Goal: Check status: Check status

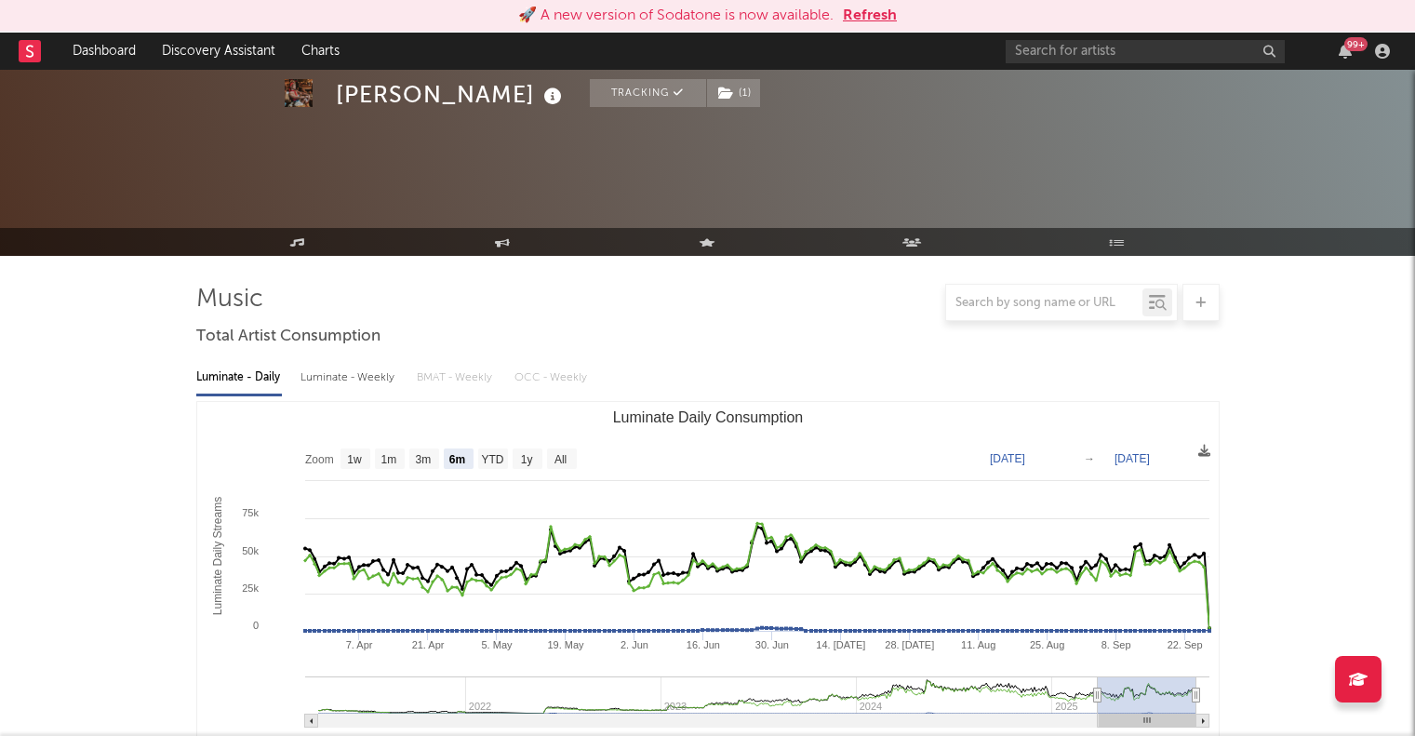
select select "6m"
select select "1w"
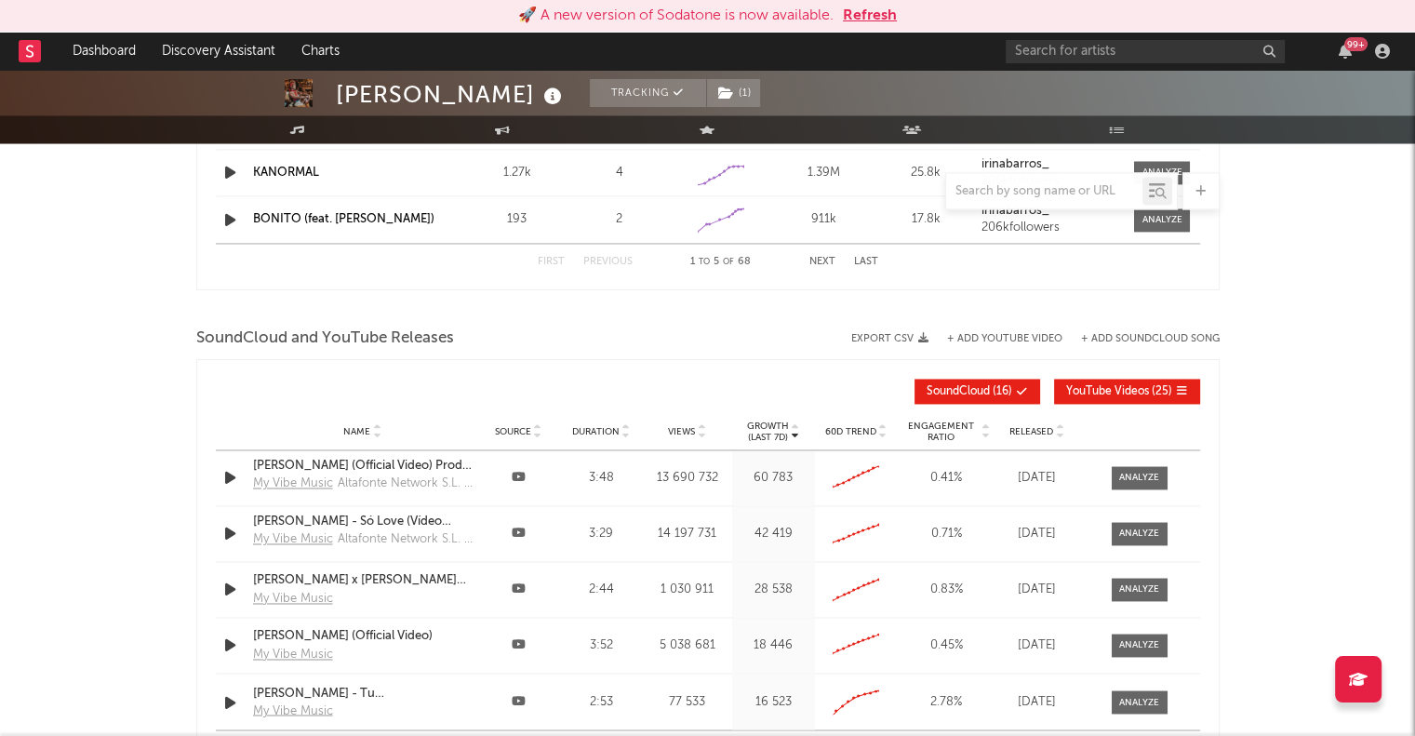
click at [1348, 47] on div "99 +" at bounding box center [1356, 44] width 23 height 14
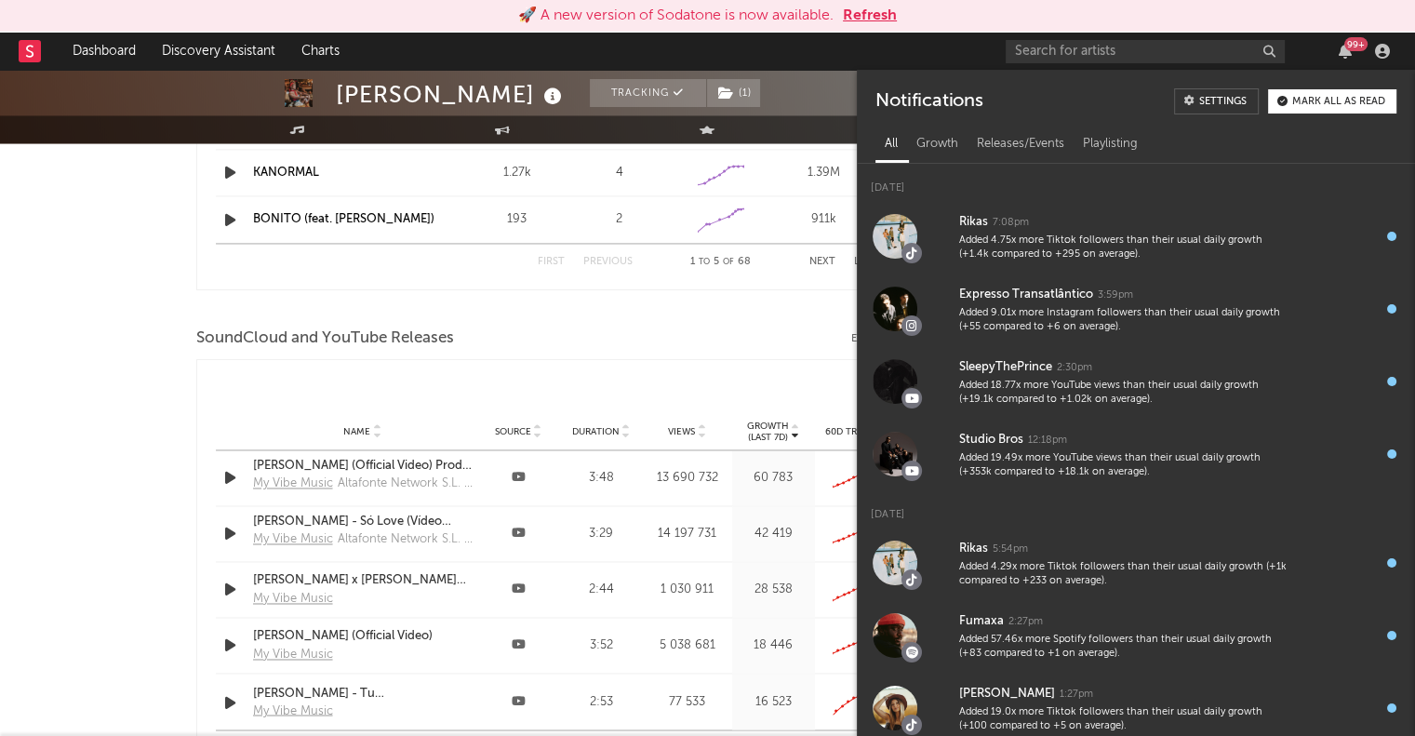
click at [878, 20] on button "Refresh" at bounding box center [870, 16] width 54 height 22
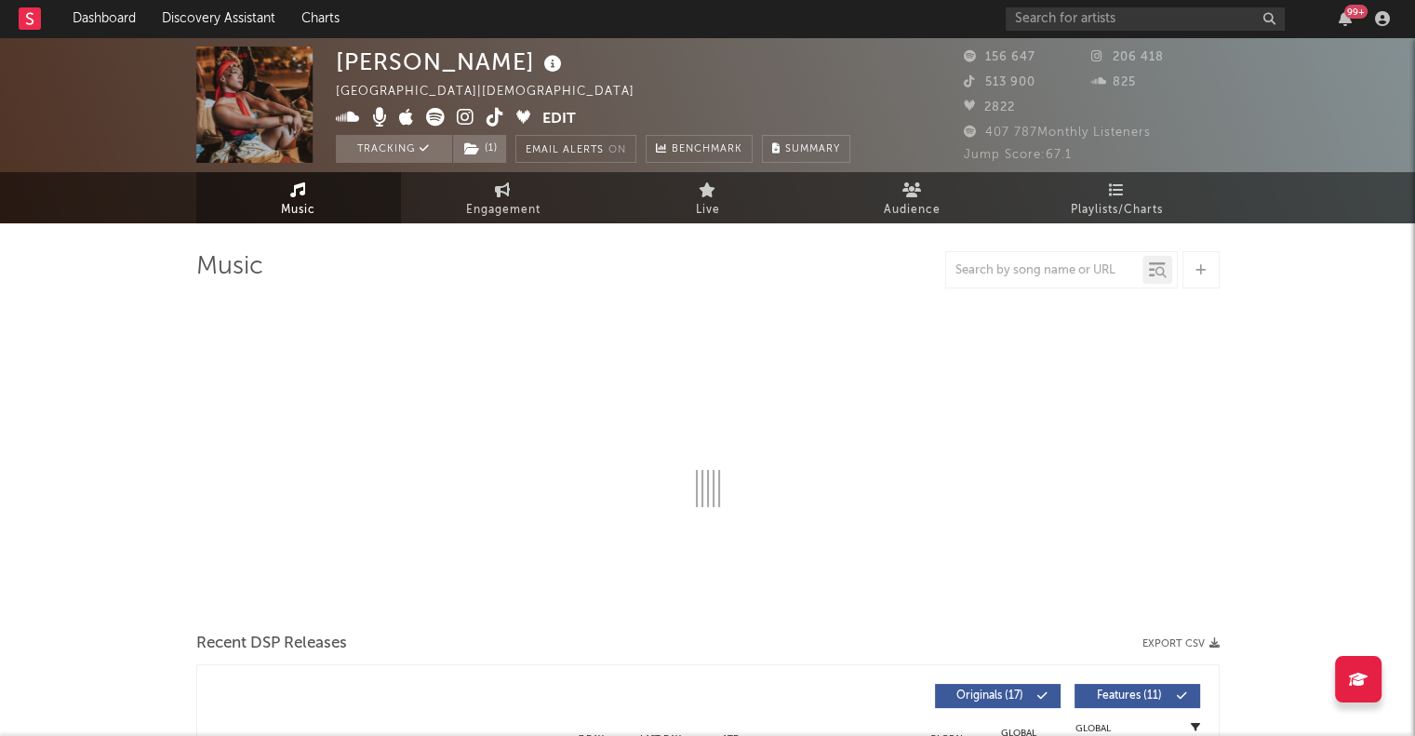
click at [1346, 14] on div "99 +" at bounding box center [1356, 12] width 23 height 14
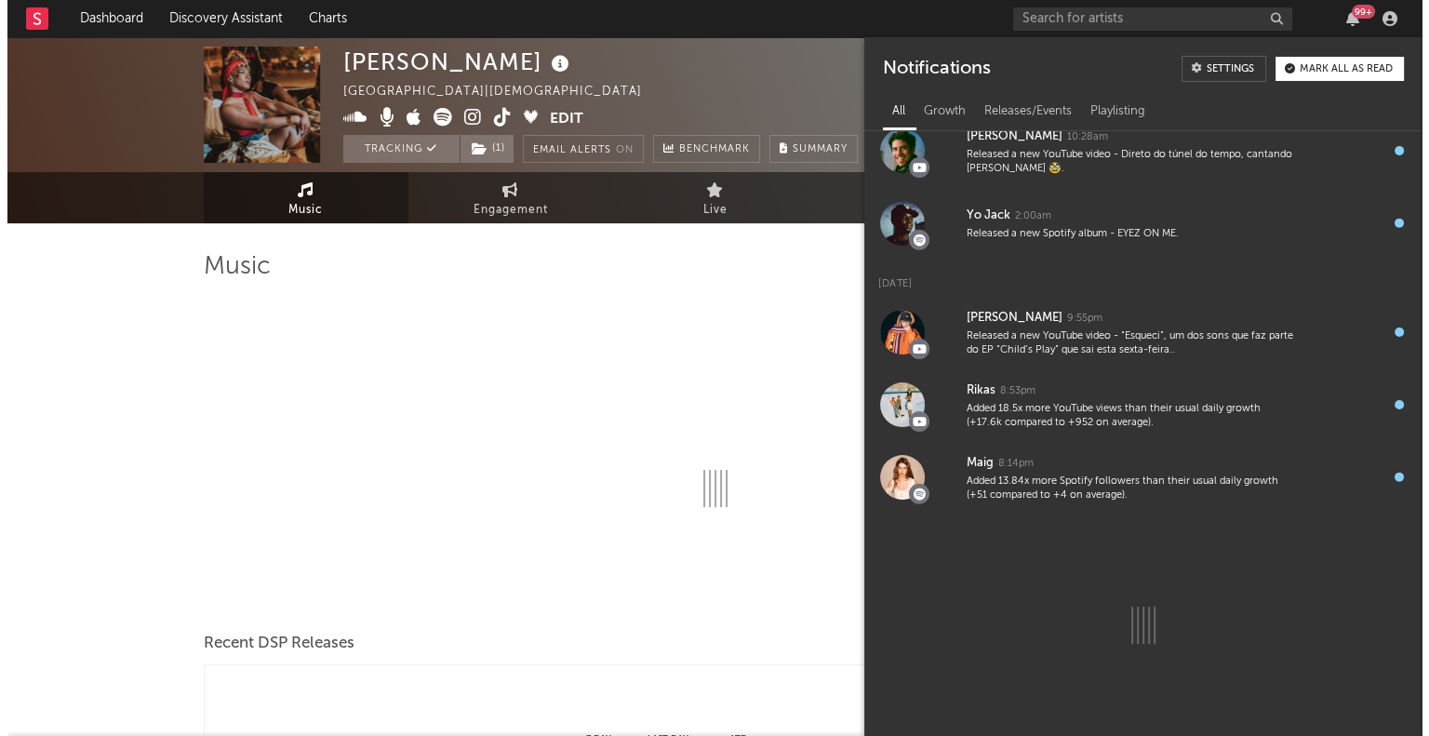
scroll to position [4989, 0]
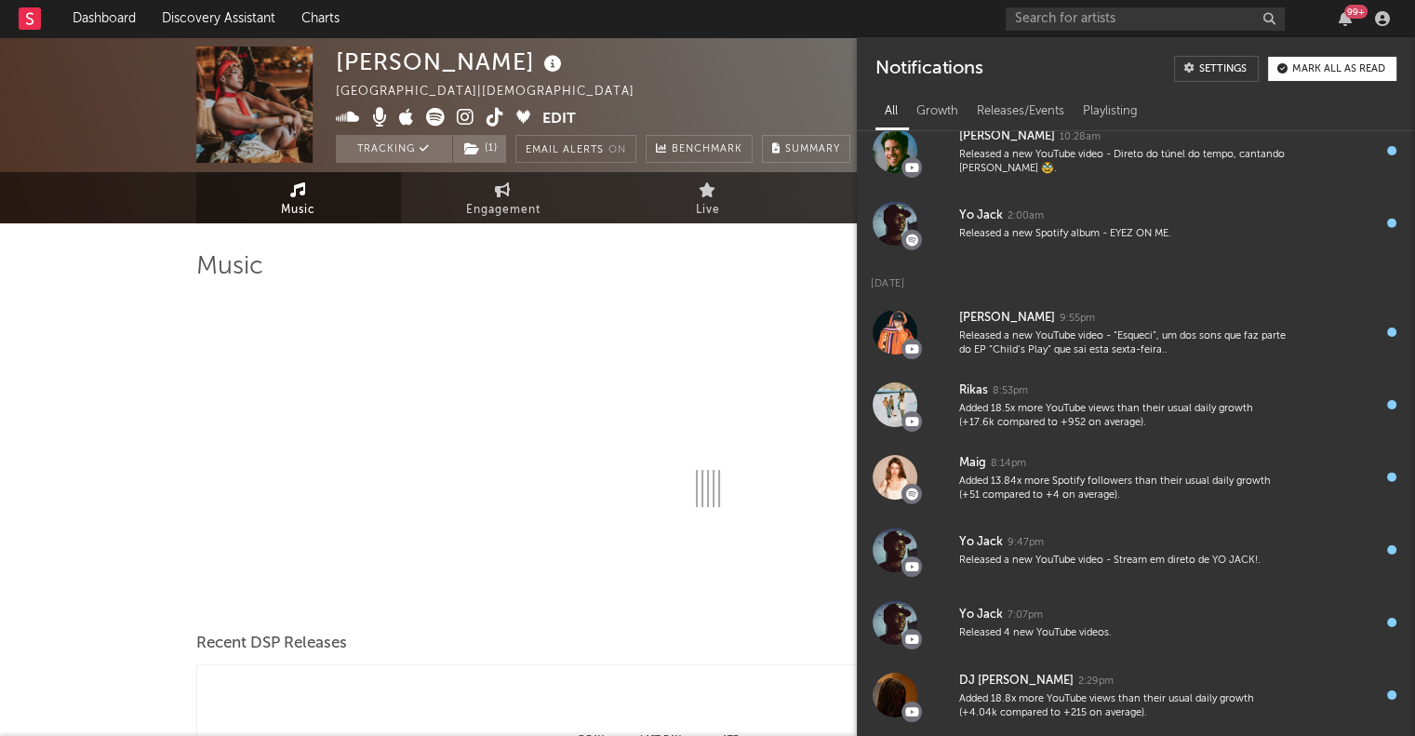
click at [1348, 8] on div "99 +" at bounding box center [1356, 12] width 23 height 14
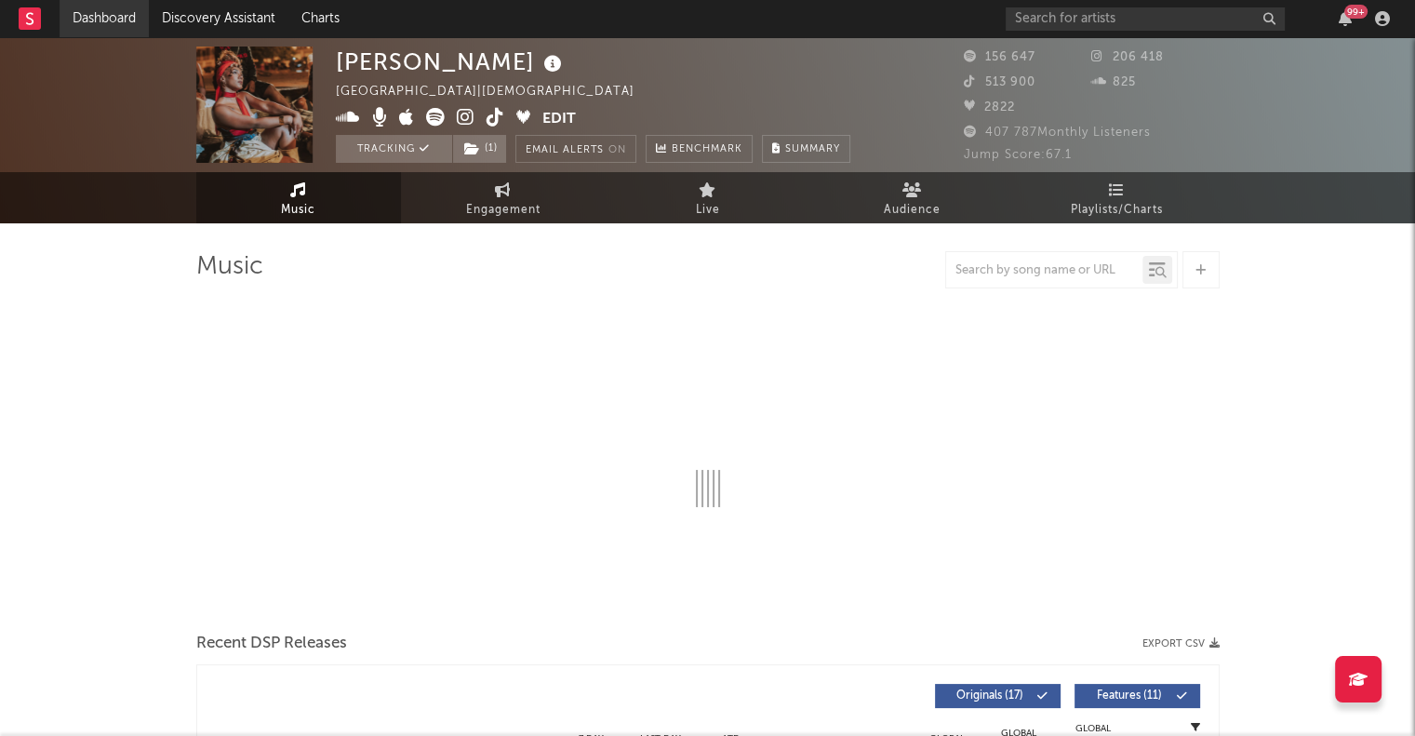
click at [119, 22] on link "Dashboard" at bounding box center [104, 18] width 89 height 37
